Goal: Transaction & Acquisition: Obtain resource

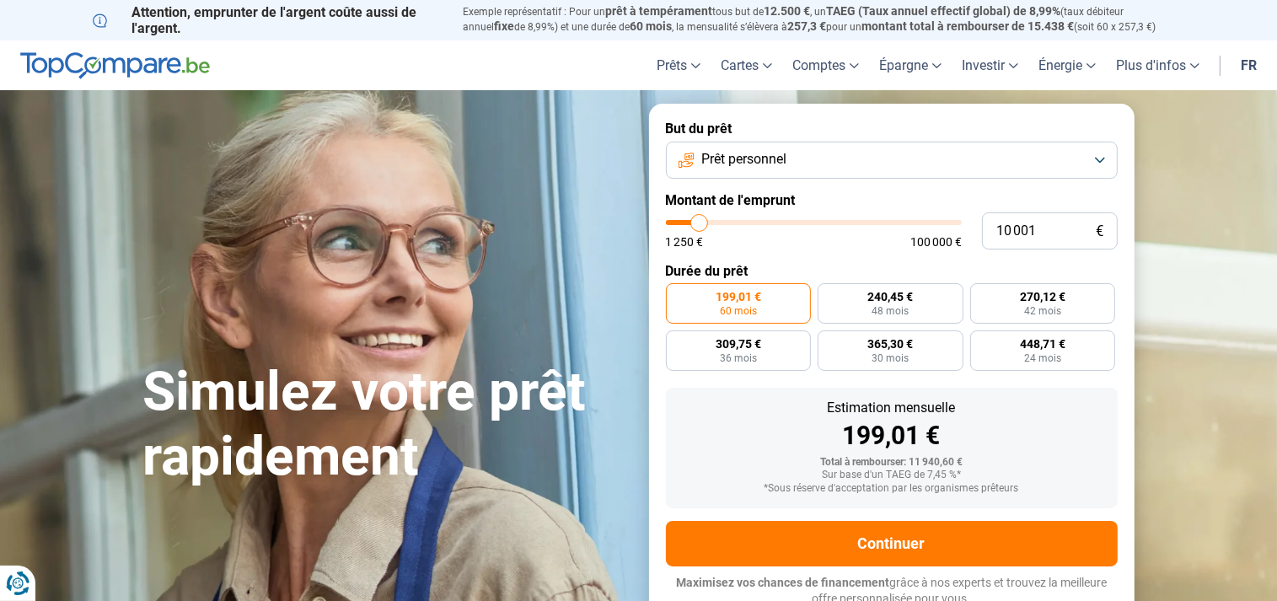
click at [873, 152] on button "Prêt personnel" at bounding box center [892, 160] width 452 height 37
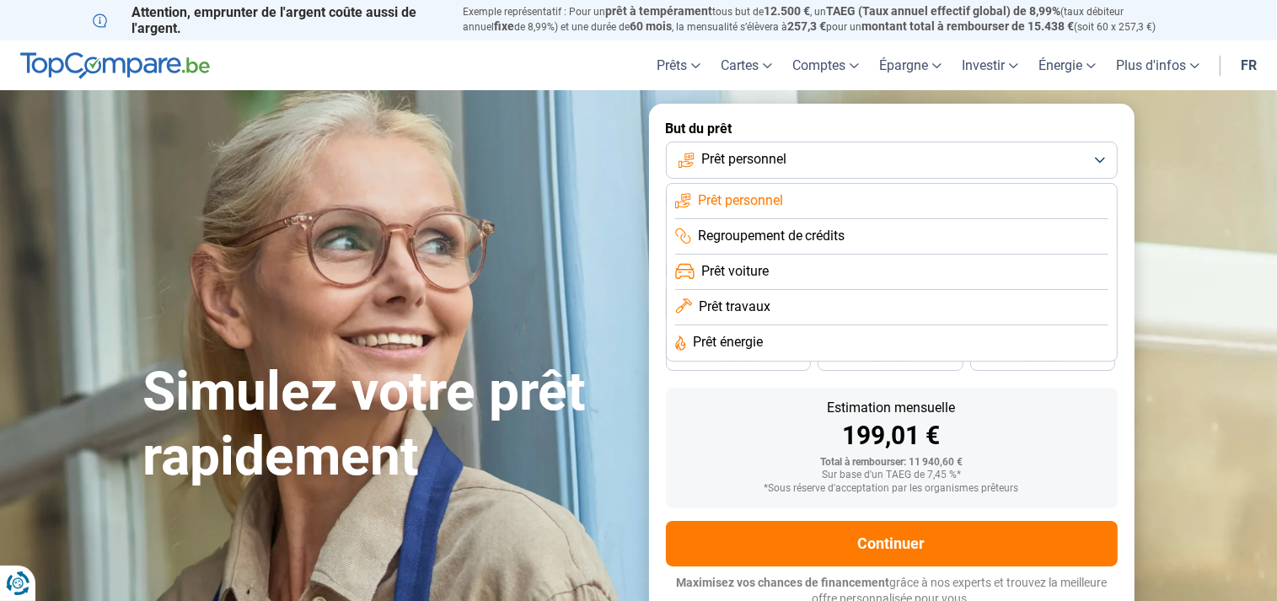
click at [750, 201] on span "Prêt personnel" at bounding box center [740, 200] width 85 height 19
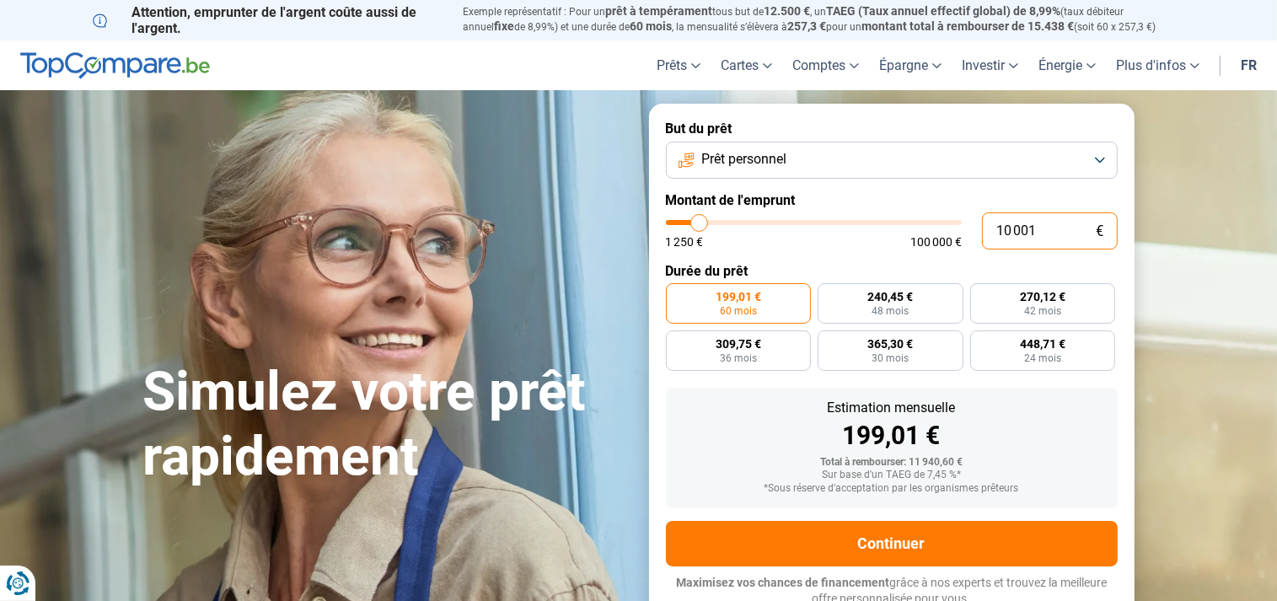
drag, startPoint x: 1059, startPoint y: 224, endPoint x: 969, endPoint y: 224, distance: 89.3
click at [982, 224] on input "10 001" at bounding box center [1050, 230] width 136 height 37
type input "2"
type input "1250"
type input "20"
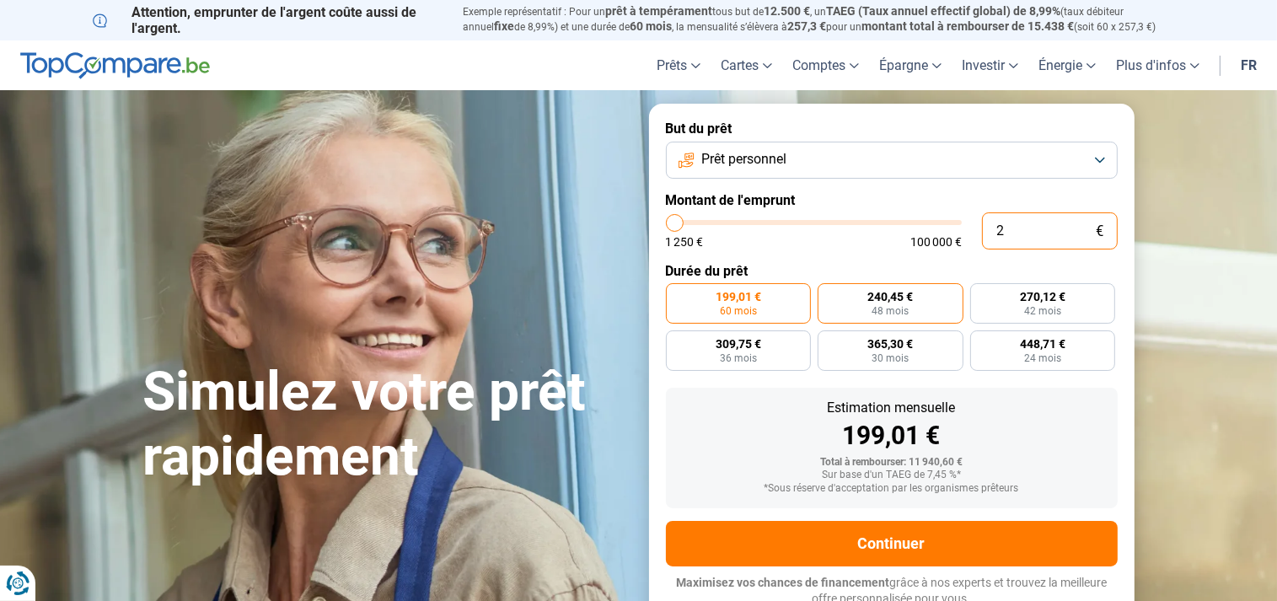
type input "1250"
type input "200"
type input "1250"
type input "2 000"
type input "2000"
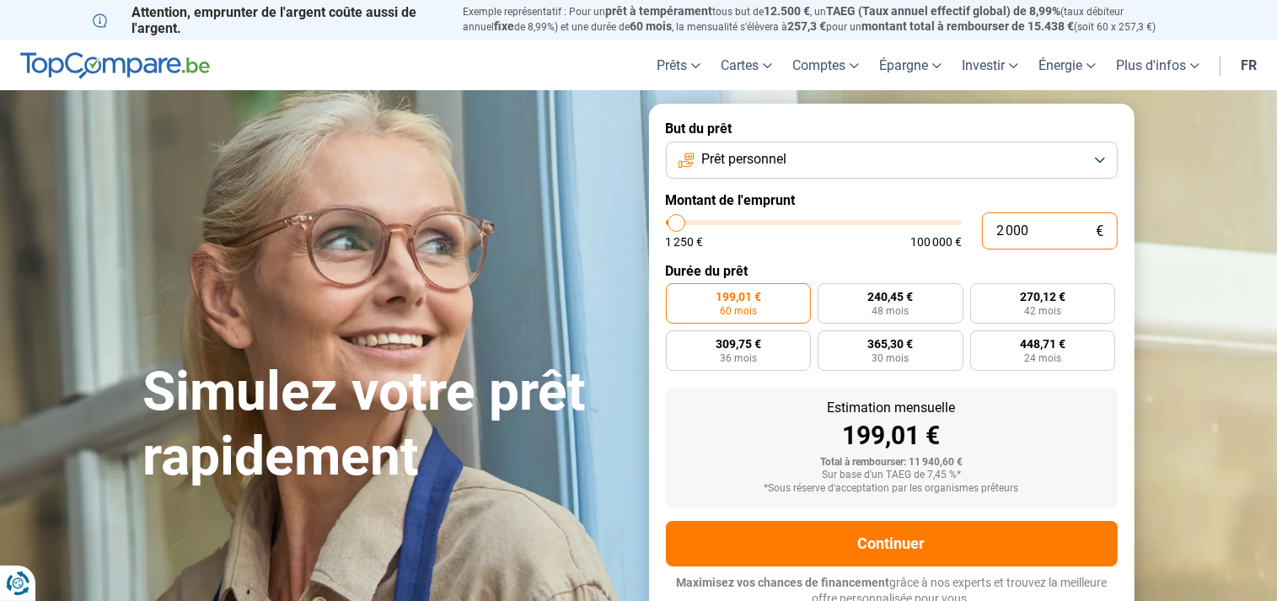
radio input "true"
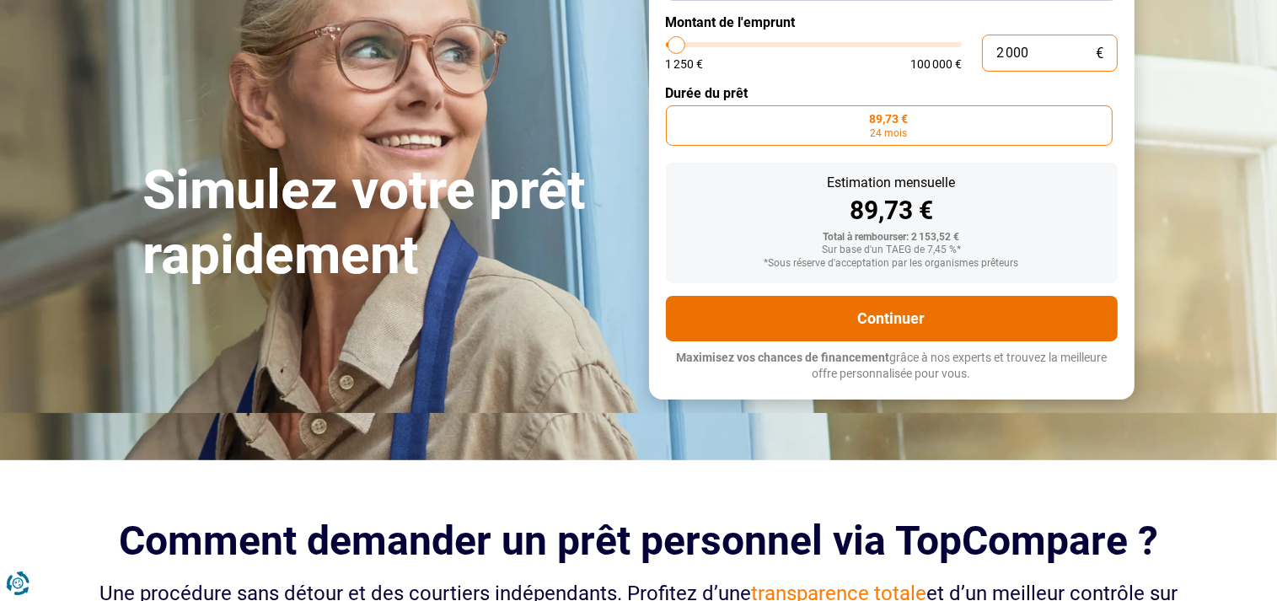
scroll to position [266, 0]
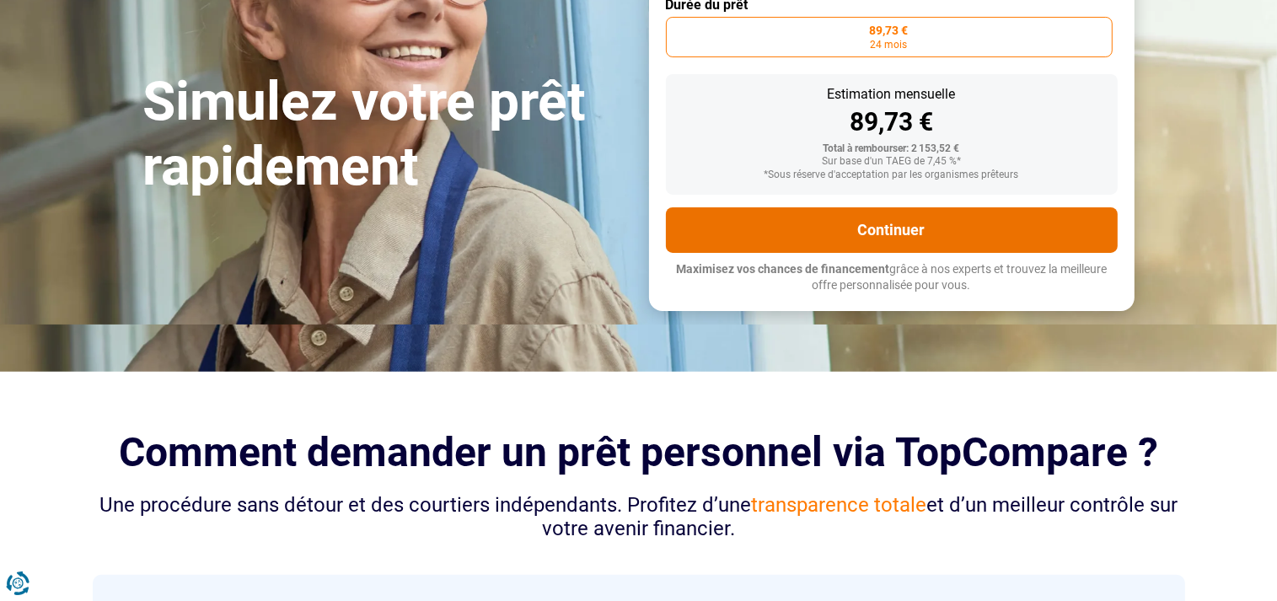
type input "2 000"
click at [821, 228] on button "Continuer" at bounding box center [892, 230] width 452 height 46
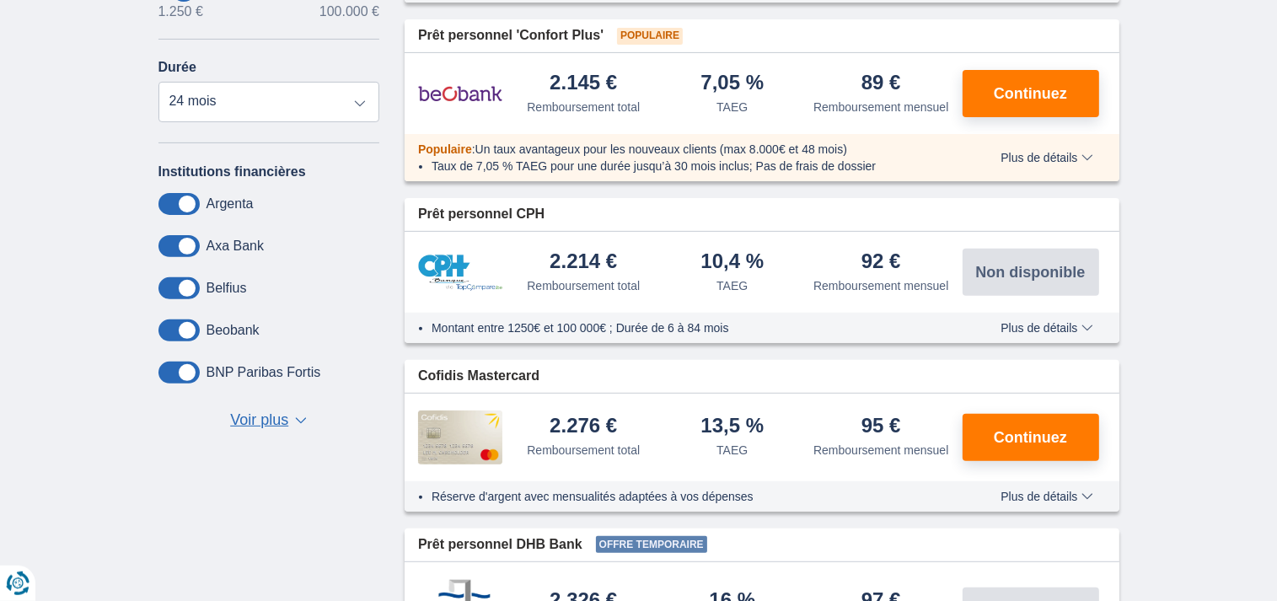
scroll to position [445, 0]
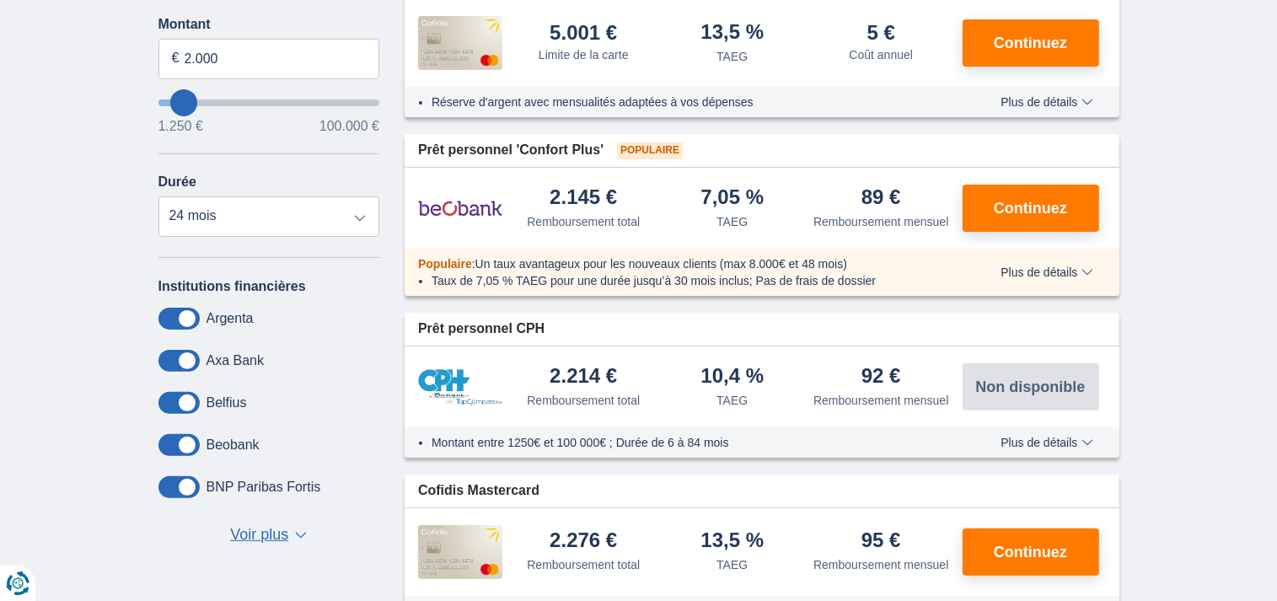
click at [430, 380] on img at bounding box center [460, 387] width 84 height 36
click at [532, 447] on li "Montant entre 1250€ et 100 000€ ; Durée de 6 à 84 mois" at bounding box center [692, 442] width 520 height 17
click at [1016, 442] on span "Plus de détails" at bounding box center [1046, 443] width 92 height 12
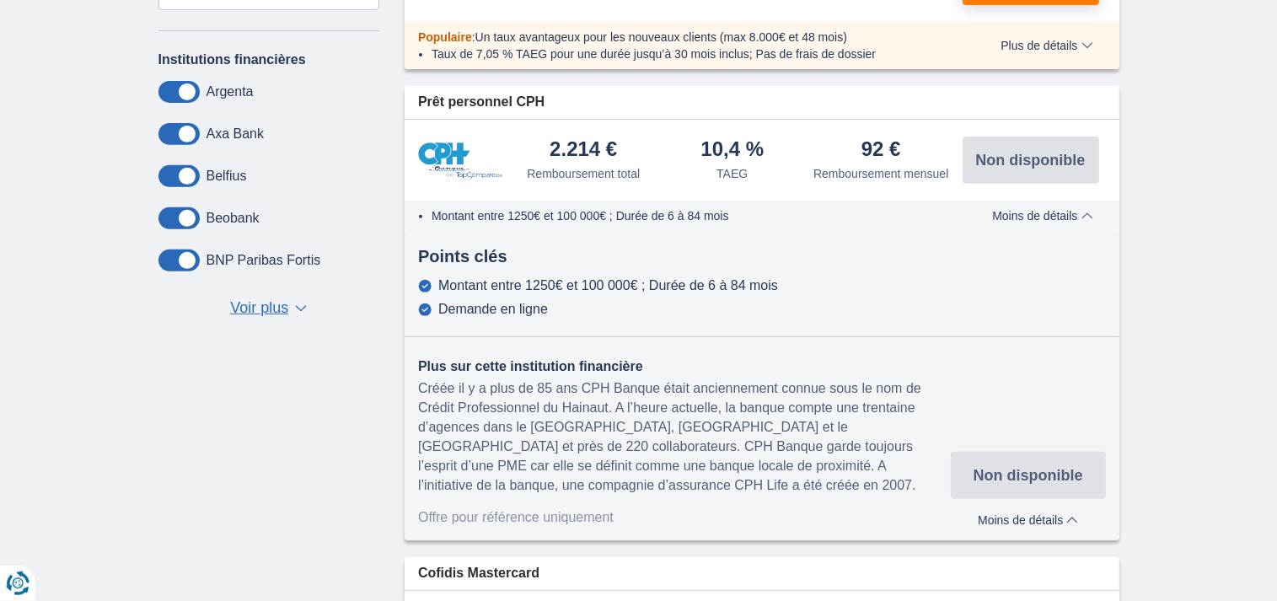
scroll to position [711, 0]
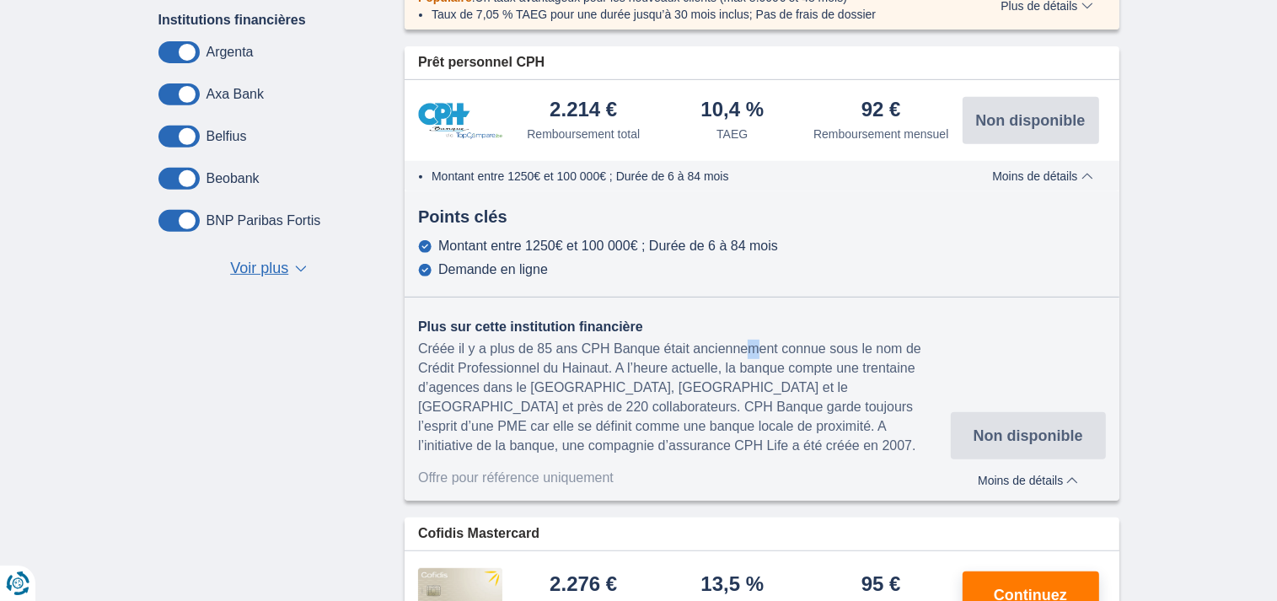
drag, startPoint x: 582, startPoint y: 350, endPoint x: 595, endPoint y: 356, distance: 14.7
click at [595, 356] on div "Créée il y a plus de 85 ans CPH Banque était anciennement connue sous le nom de…" at bounding box center [684, 397] width 533 height 115
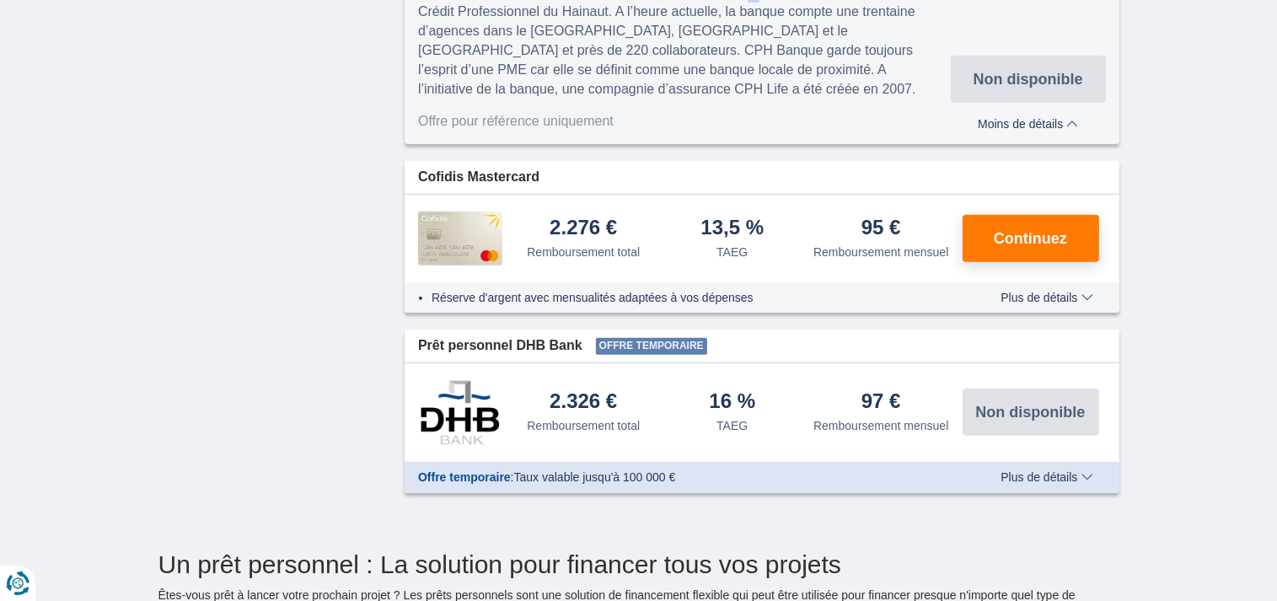
scroll to position [890, 0]
